Goal: Transaction & Acquisition: Purchase product/service

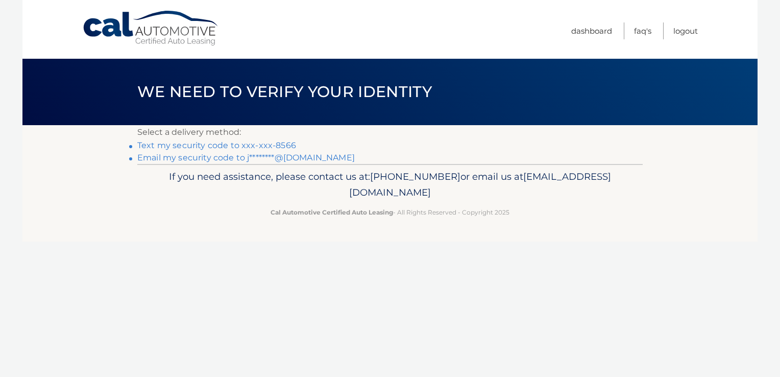
click at [269, 140] on link "Text my security code to xxx-xxx-8566" at bounding box center [216, 145] width 159 height 10
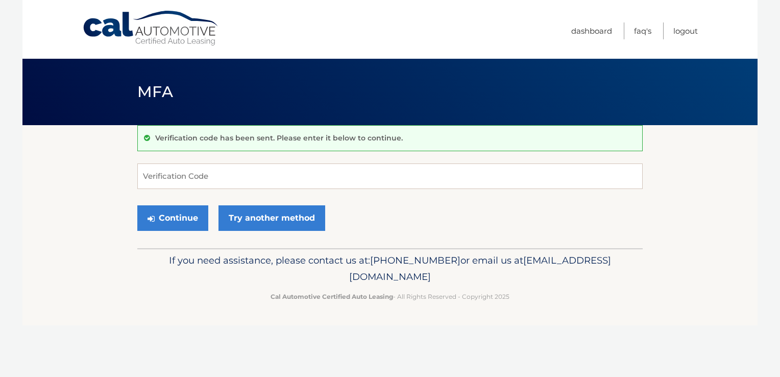
click at [248, 151] on div "Verification code has been sent. Please enter it below to continue. Verificatio…" at bounding box center [389, 186] width 505 height 123
click at [249, 177] on input "Verification Code" at bounding box center [389, 176] width 505 height 26
type input "3"
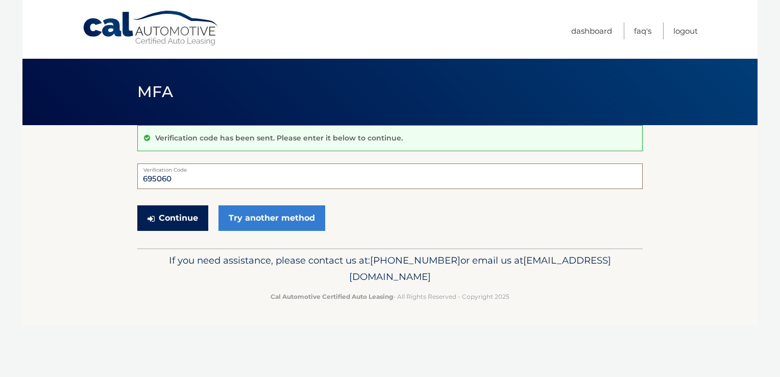
type input "695060"
click at [178, 212] on button "Continue" at bounding box center [172, 218] width 71 height 26
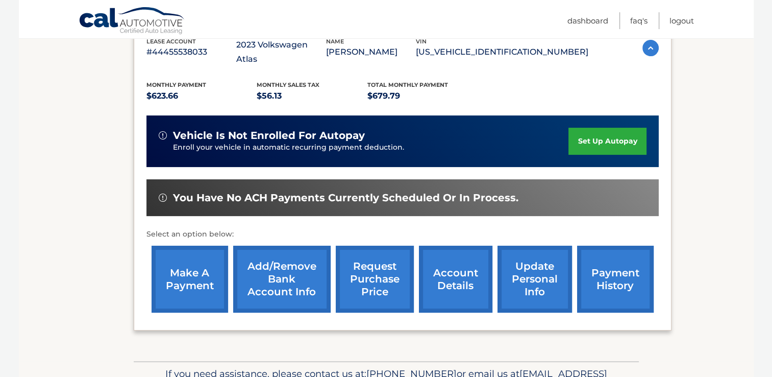
scroll to position [240, 0]
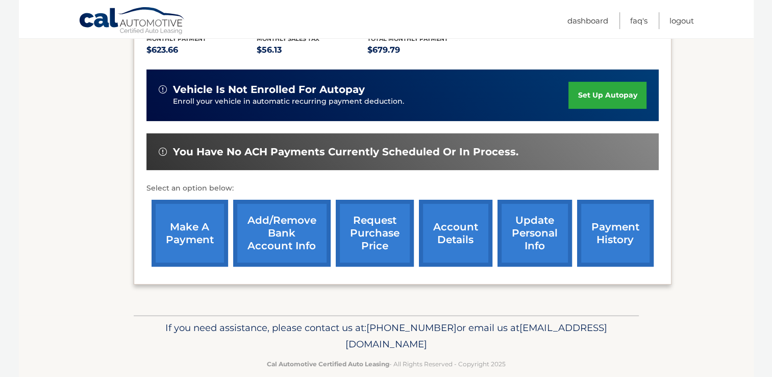
click at [177, 228] on link "make a payment" at bounding box center [190, 233] width 77 height 67
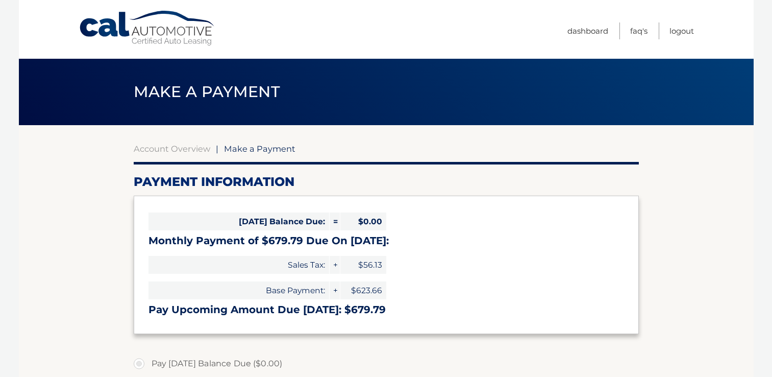
select select "NWM2MTQ2MzQtOGUzNC00ZmRmLTliZWUtNzRhN2RjMGNhZTE1"
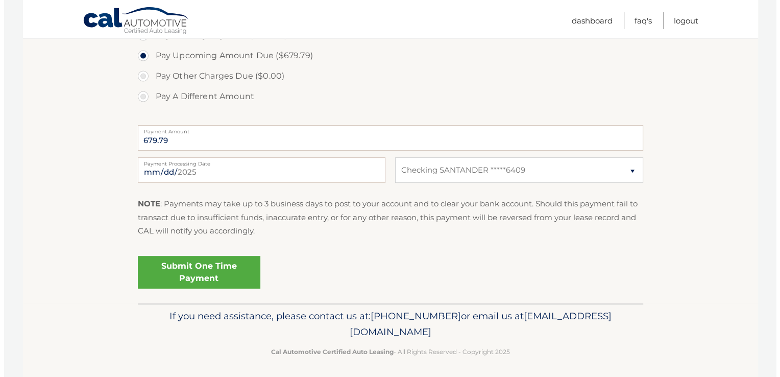
scroll to position [352, 0]
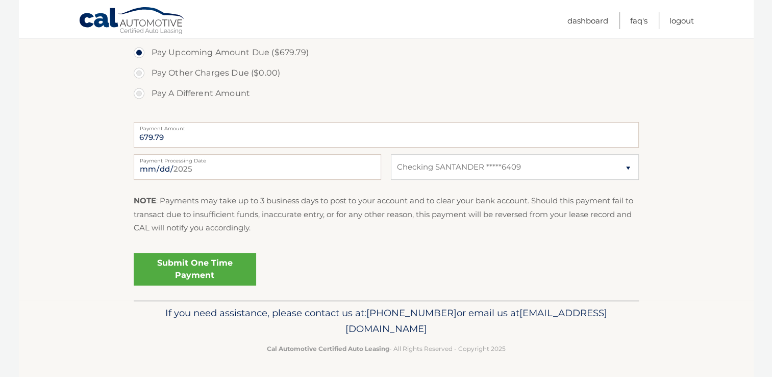
click at [189, 267] on link "Submit One Time Payment" at bounding box center [195, 269] width 123 height 33
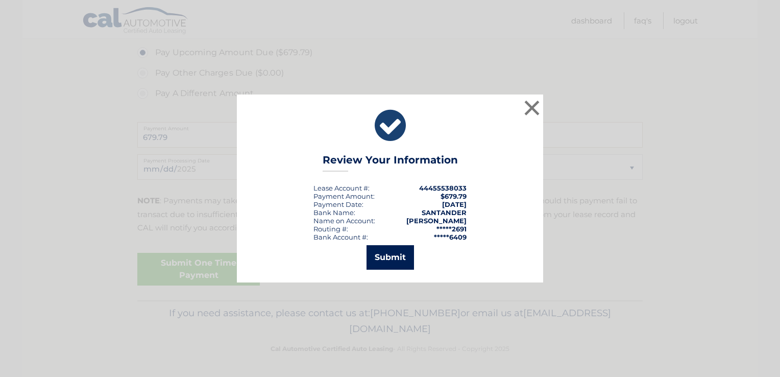
click at [391, 258] on button "Submit" at bounding box center [390, 257] width 47 height 25
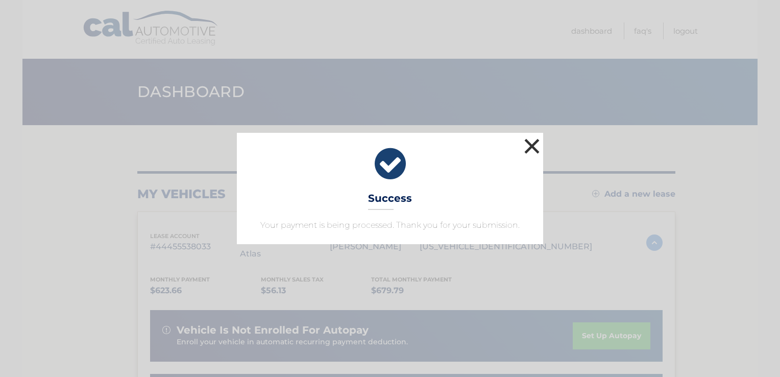
click at [532, 144] on button "×" at bounding box center [532, 146] width 20 height 20
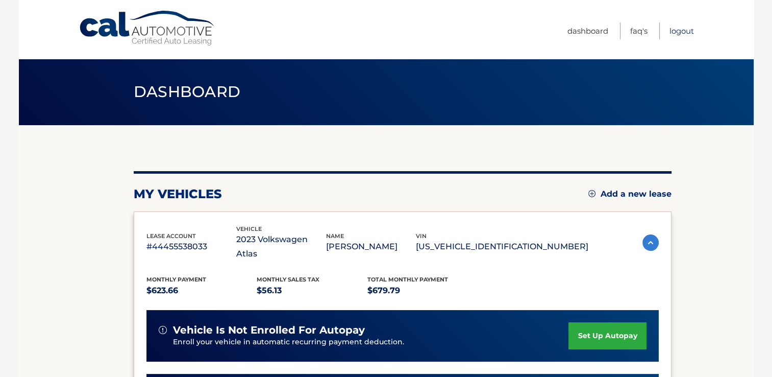
click at [688, 30] on link "Logout" at bounding box center [682, 30] width 25 height 17
